Goal: Task Accomplishment & Management: Complete application form

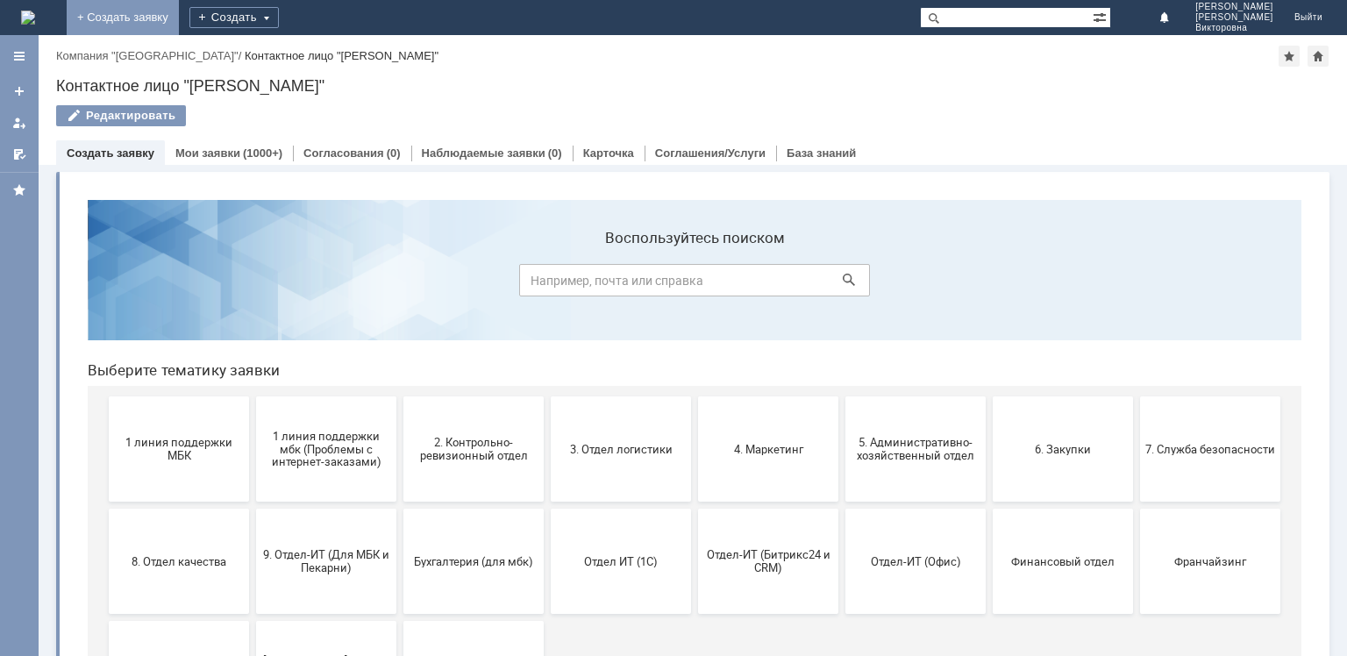
click at [179, 14] on link "+ Создать заявку" at bounding box center [123, 17] width 112 height 35
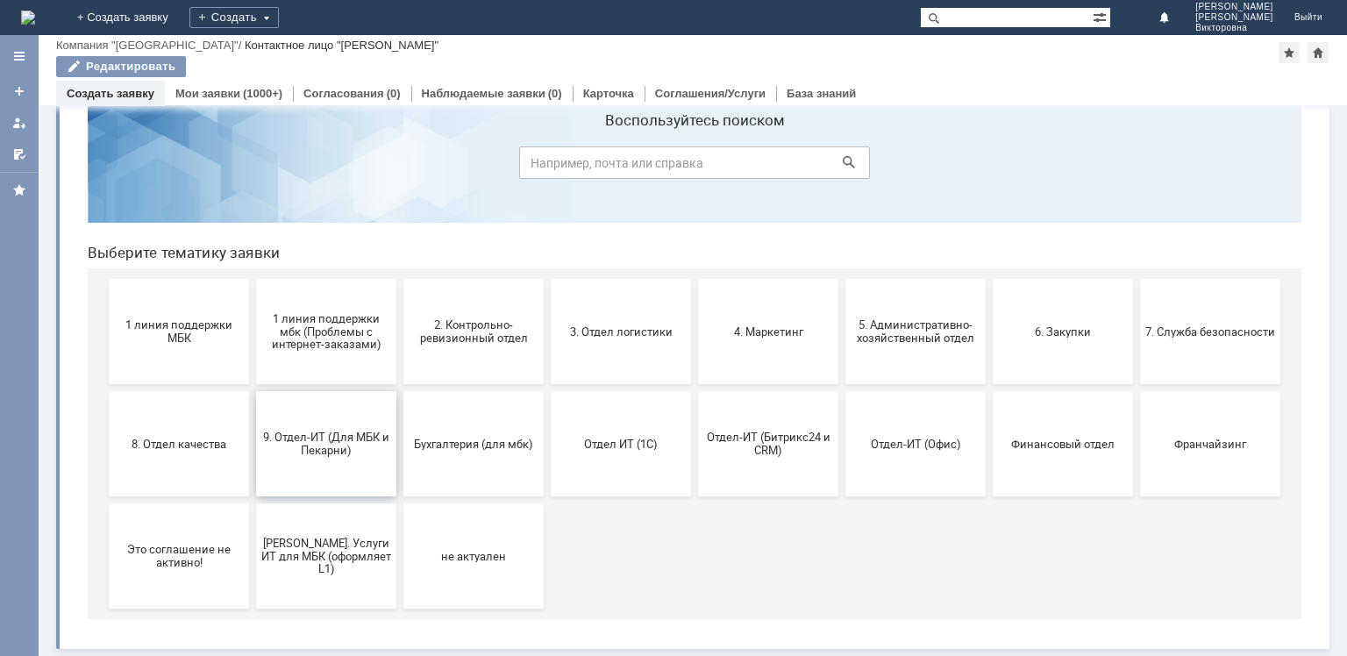
scroll to position [58, 0]
click at [339, 454] on span "9. Отдел-ИТ (Для МБК и Пекарни)" at bounding box center [326, 444] width 130 height 26
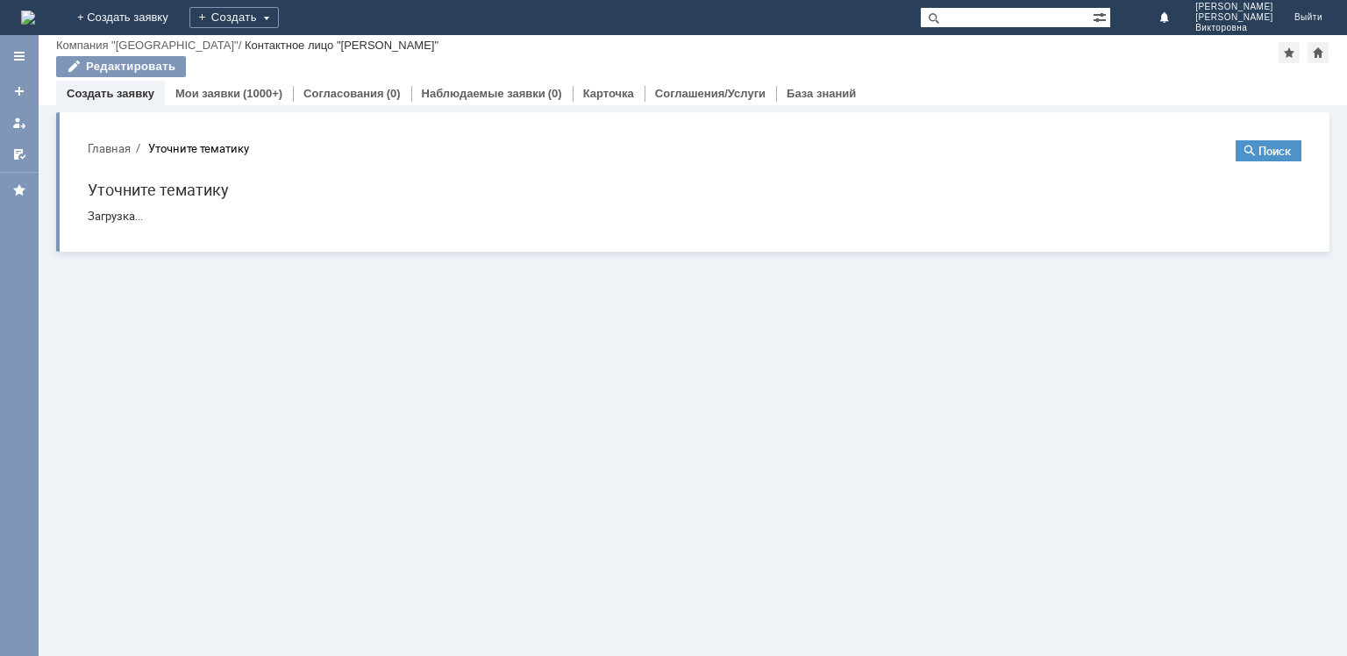
scroll to position [0, 0]
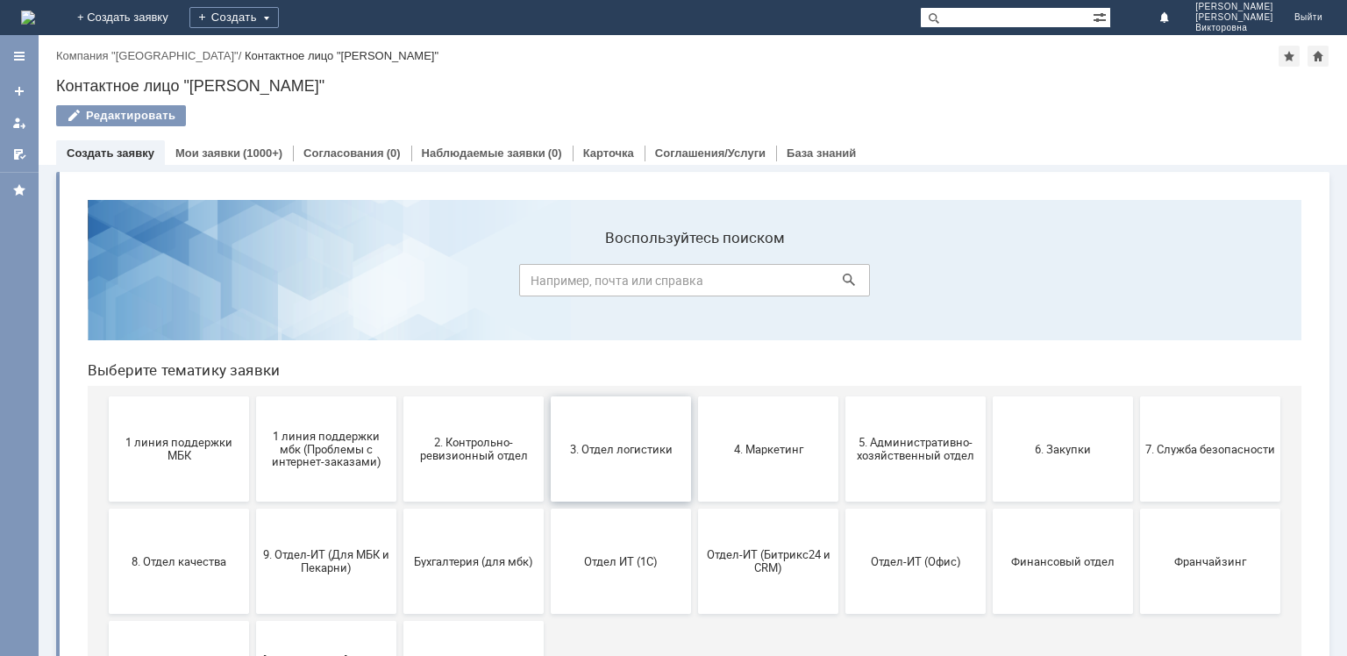
drag, startPoint x: 635, startPoint y: 453, endPoint x: 707, endPoint y: 638, distance: 198.5
click at [635, 453] on span "3. Отдел логистики" at bounding box center [621, 448] width 130 height 13
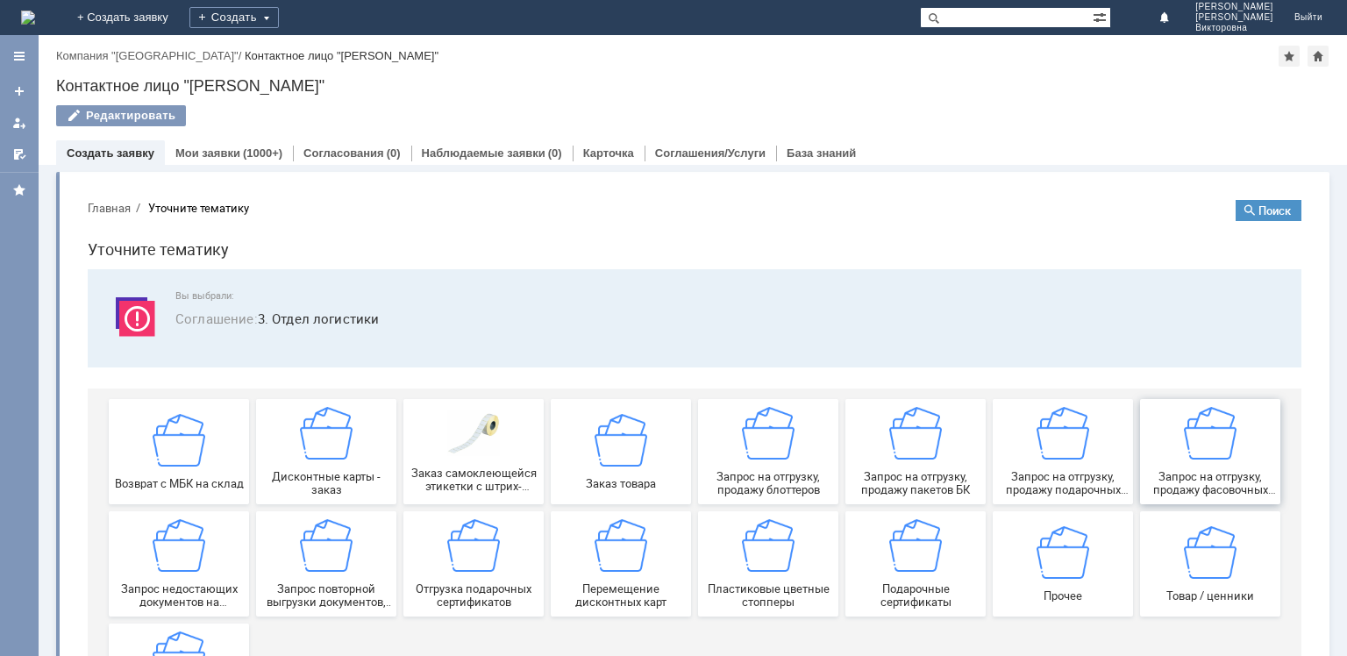
click at [1204, 473] on span "Запрос на отгрузку, продажу фасовочных пакетов" at bounding box center [1210, 483] width 130 height 26
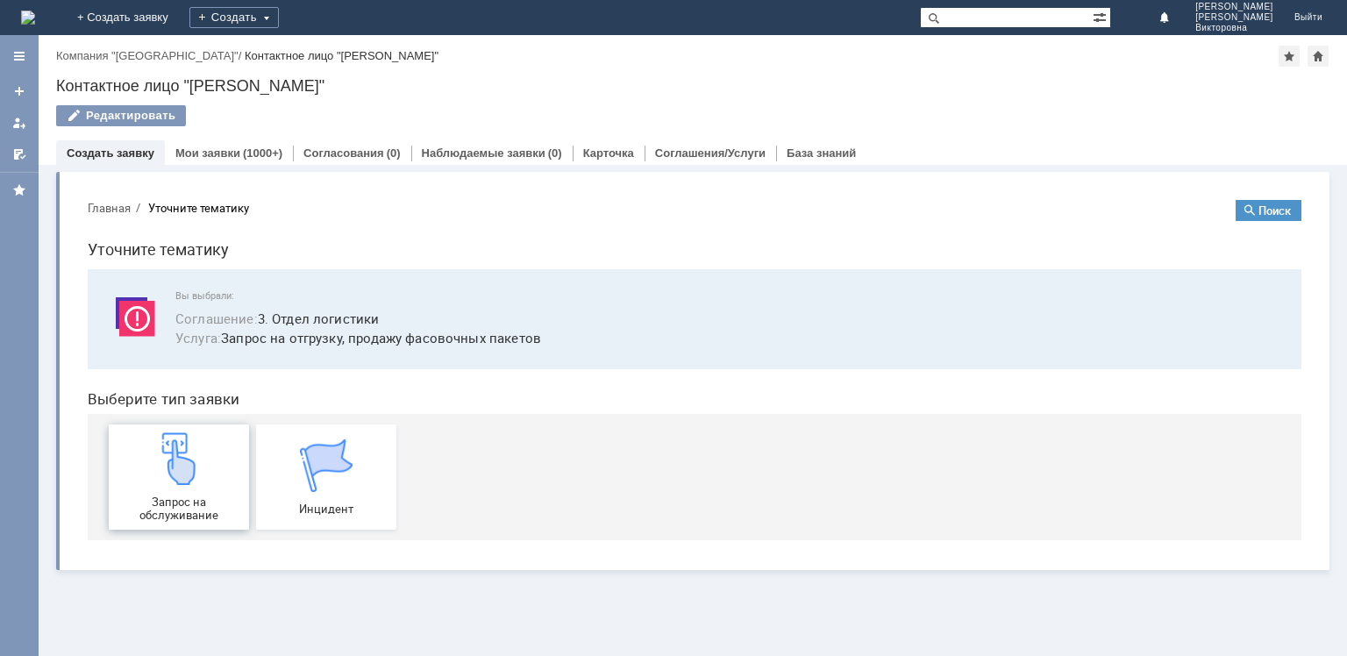
click at [181, 479] on img at bounding box center [179, 458] width 53 height 53
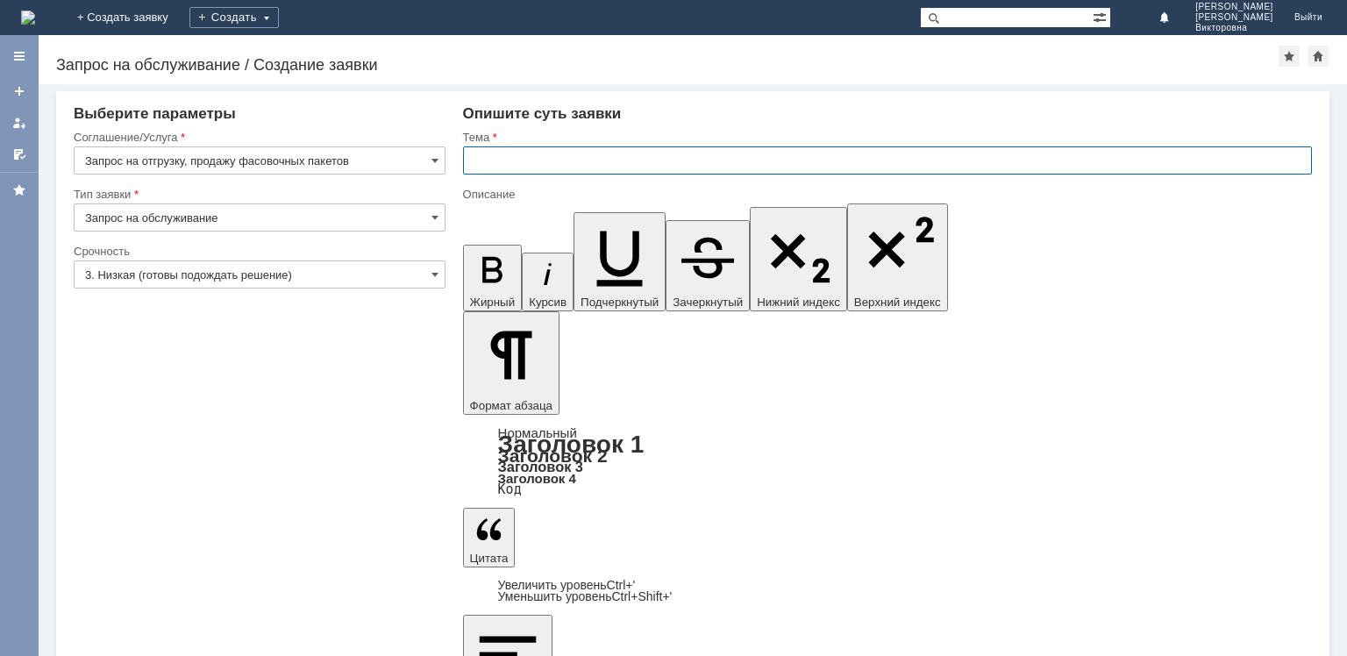
click at [491, 167] on input "text" at bounding box center [887, 160] width 849 height 28
type input "Фасовочные пакеты."
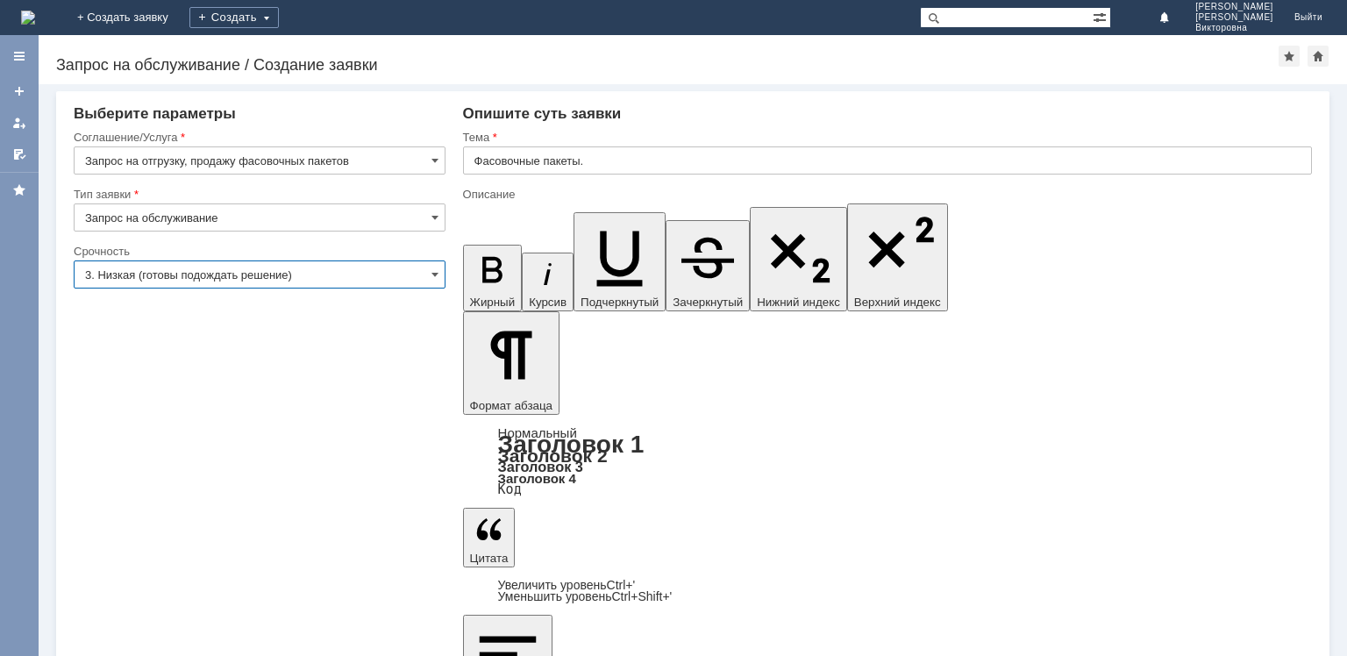
click at [126, 275] on input "3. Низкая (готовы подождать решение)" at bounding box center [260, 274] width 372 height 28
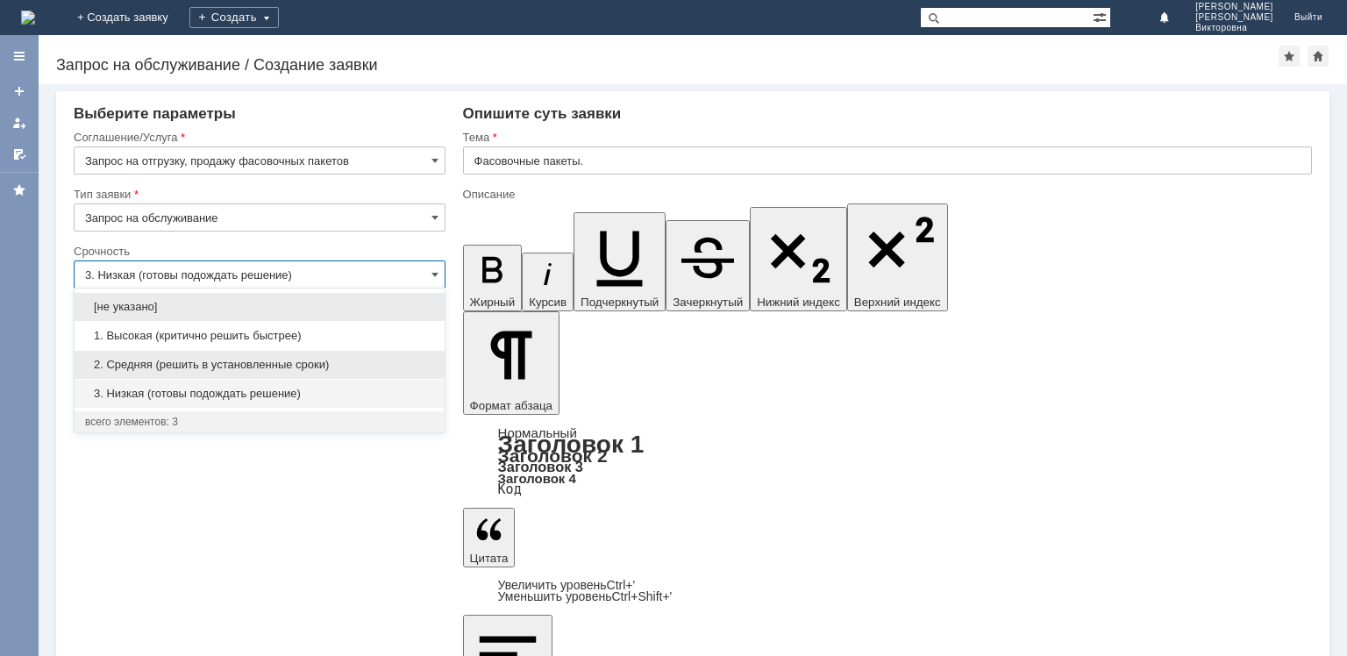
click at [140, 364] on span "2. Средняя (решить в установленные сроки)" at bounding box center [259, 365] width 349 height 14
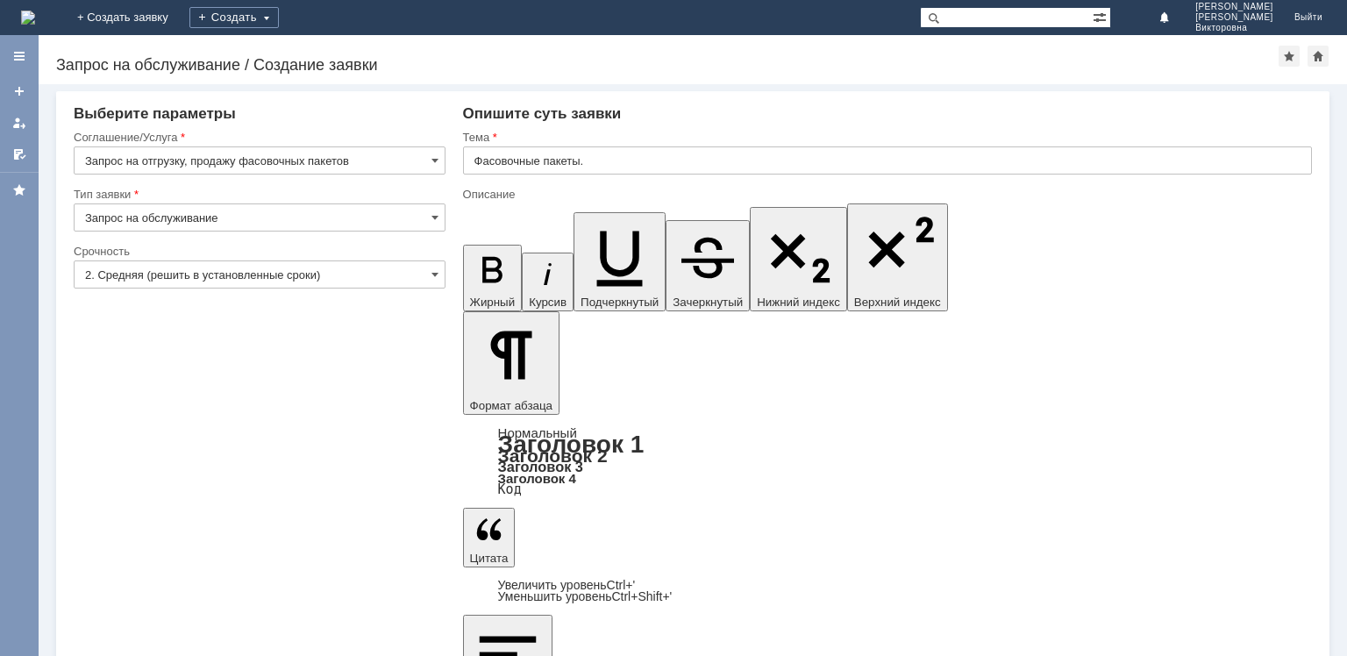
type input "2. Средняя (решить в установленные сроки)"
